Goal: Information Seeking & Learning: Learn about a topic

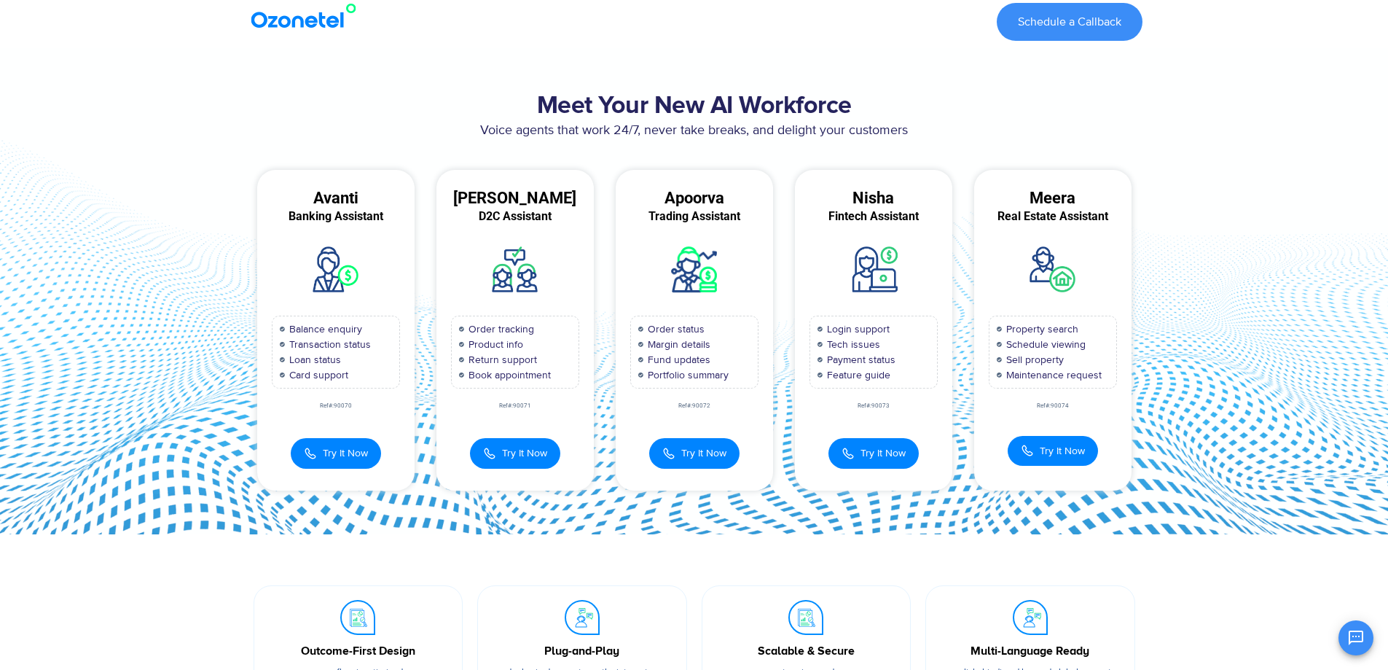
click at [305, 18] on img at bounding box center [307, 16] width 118 height 26
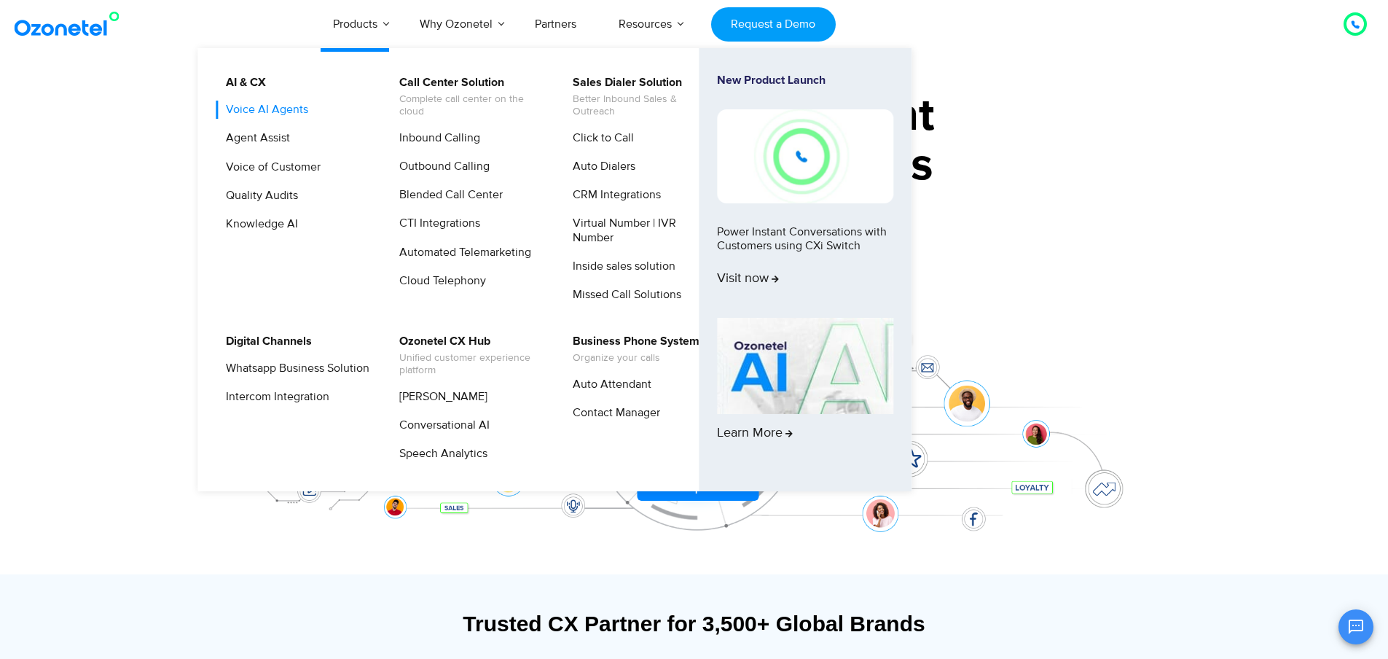
click at [278, 106] on link "Voice AI Agents" at bounding box center [263, 110] width 94 height 18
